Goal: Task Accomplishment & Management: Complete application form

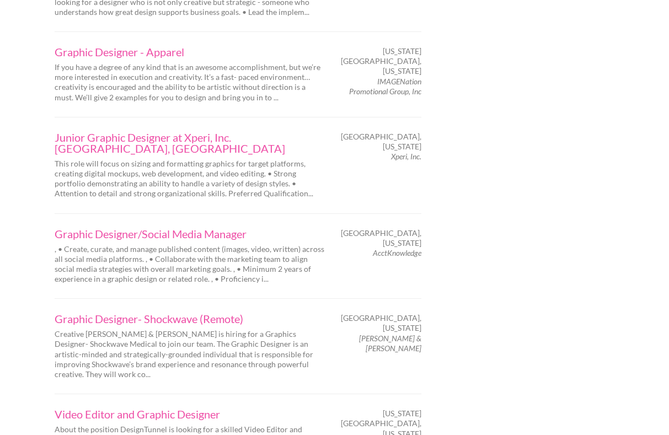
scroll to position [1713, 0]
click at [174, 313] on link "Graphic Designer- Shockwave (Remote)" at bounding box center [190, 318] width 270 height 11
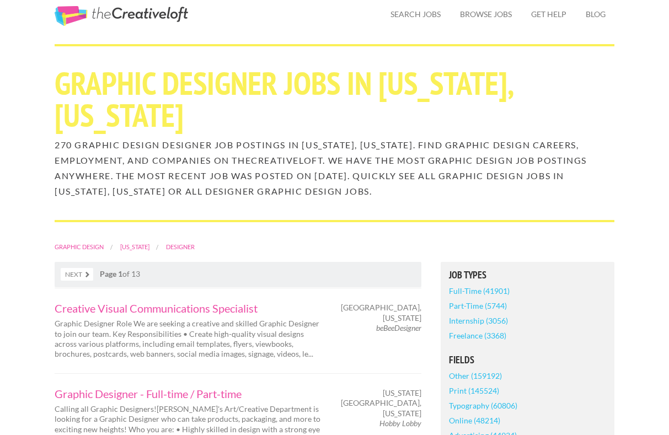
scroll to position [0, 0]
